Goal: Task Accomplishment & Management: Use online tool/utility

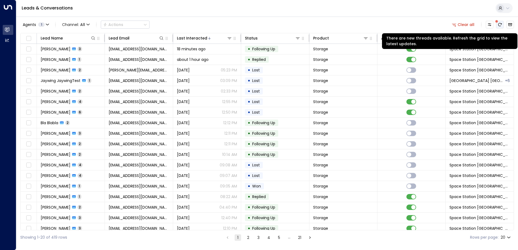
click at [500, 23] on icon "There are new threads available. Refresh the grid to view the latest updates." at bounding box center [500, 24] width 4 height 3
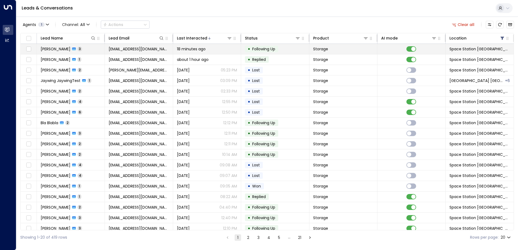
click at [220, 49] on div "18 minutes ago" at bounding box center [207, 48] width 60 height 5
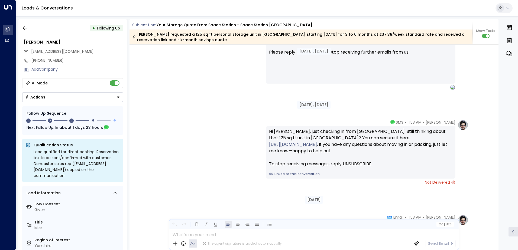
scroll to position [545, 0]
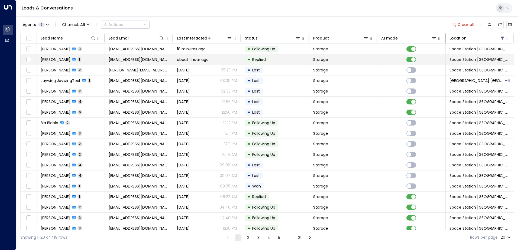
click at [106, 62] on td "[EMAIL_ADDRESS][DOMAIN_NAME]" at bounding box center [139, 59] width 68 height 10
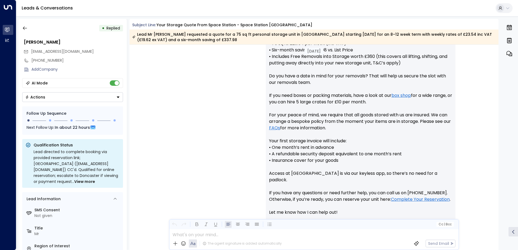
scroll to position [229, 0]
